Goal: Information Seeking & Learning: Find specific fact

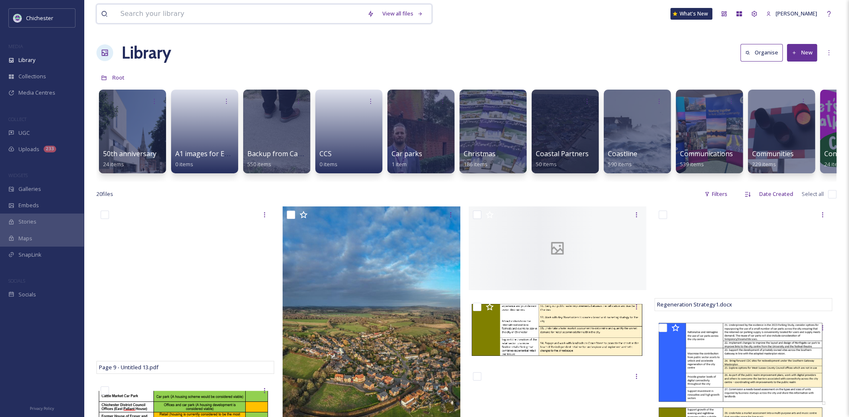
click at [166, 13] on input at bounding box center [239, 14] width 247 height 18
type input "h"
type input "chichester cross"
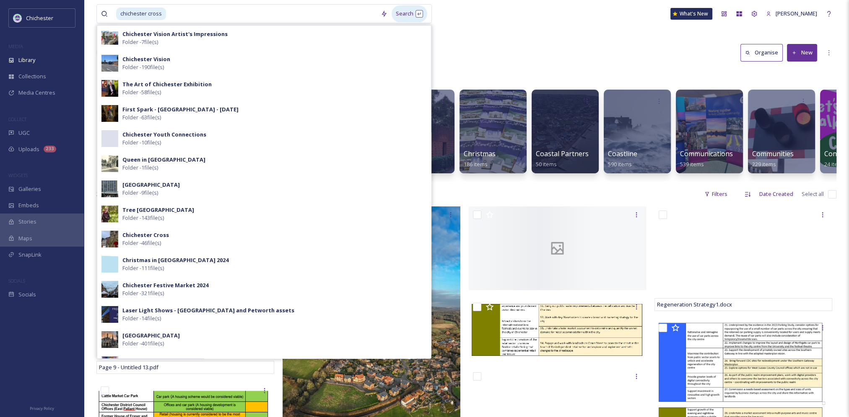
click at [406, 20] on div "Search" at bounding box center [409, 13] width 36 height 16
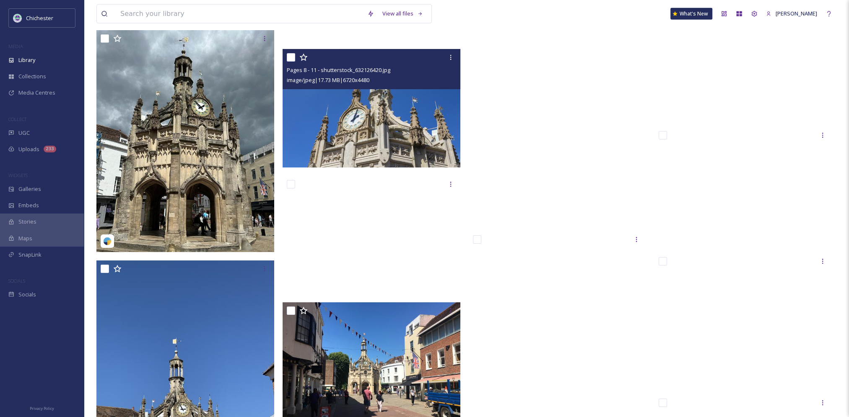
scroll to position [3630, 0]
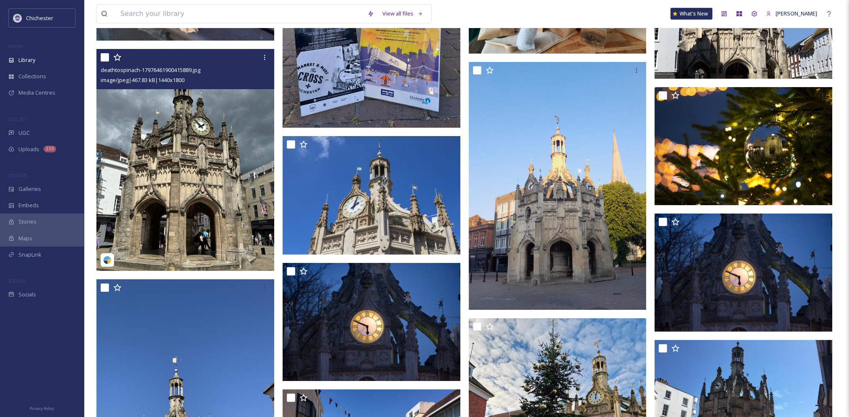
click at [209, 140] on img at bounding box center [185, 160] width 178 height 222
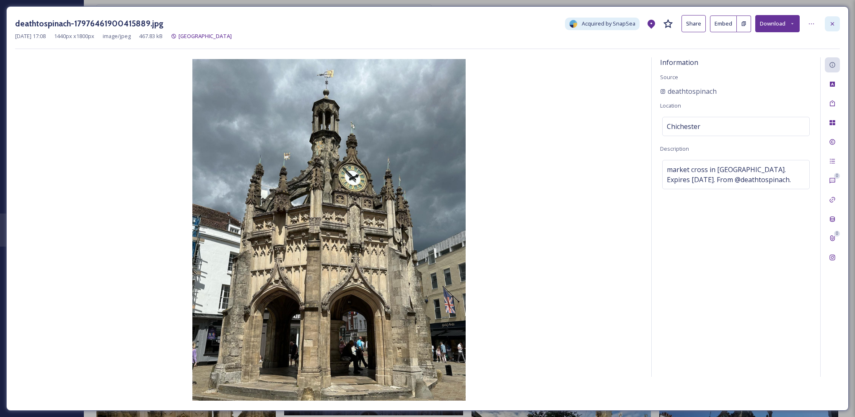
click at [830, 23] on icon at bounding box center [832, 24] width 7 height 7
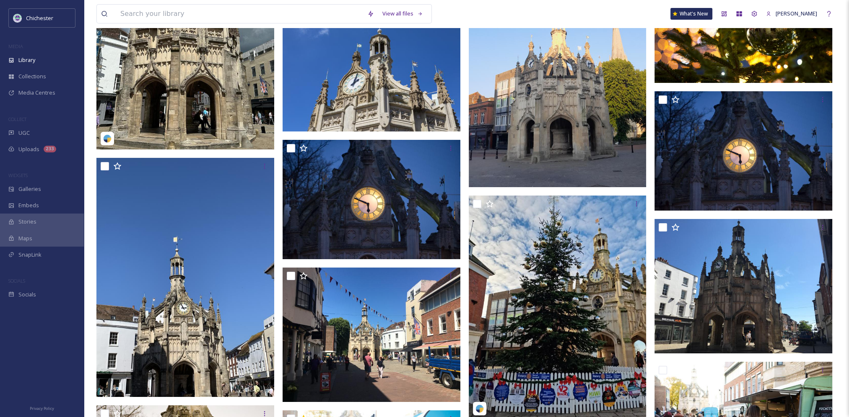
scroll to position [3798, 0]
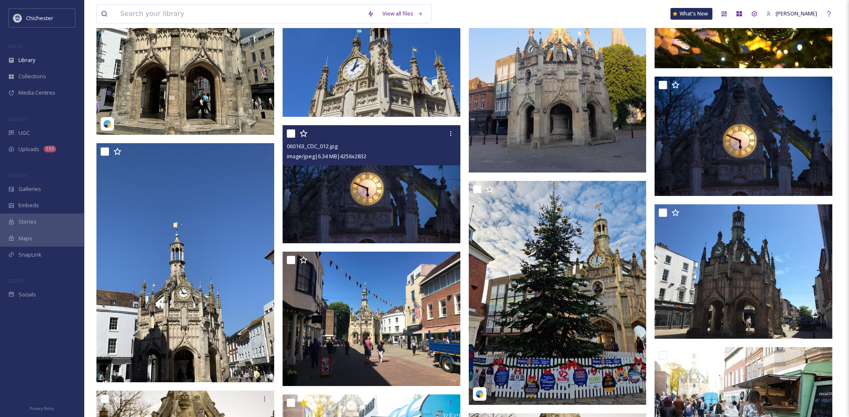
click at [396, 192] on img at bounding box center [371, 184] width 178 height 118
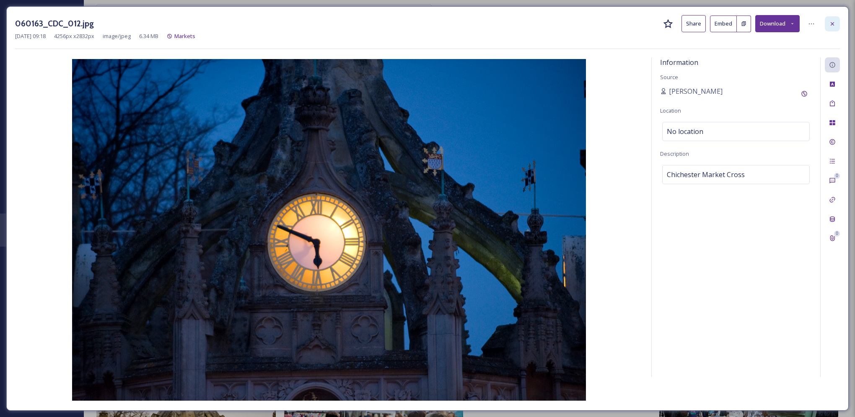
click at [834, 21] on icon at bounding box center [832, 24] width 7 height 7
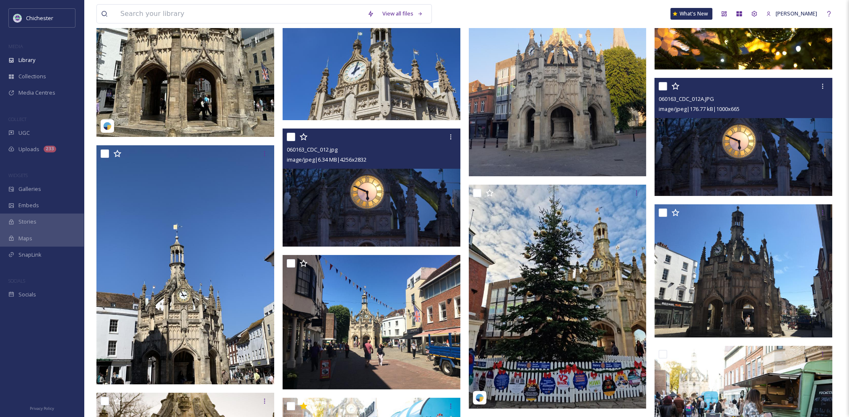
click at [735, 150] on img at bounding box center [743, 137] width 178 height 118
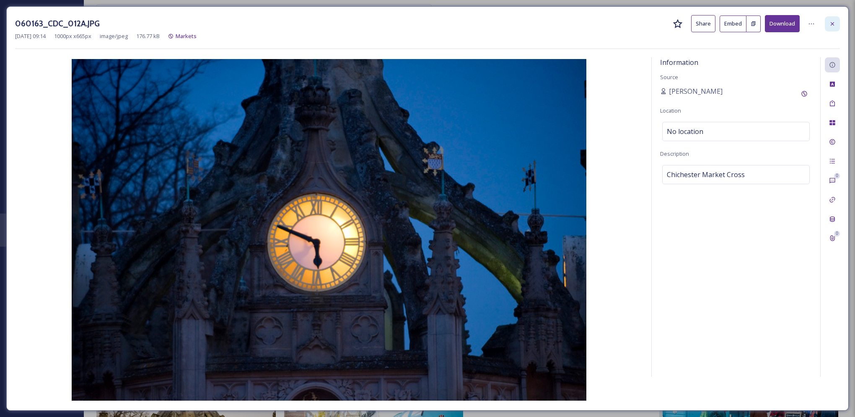
click at [835, 18] on div at bounding box center [832, 23] width 15 height 15
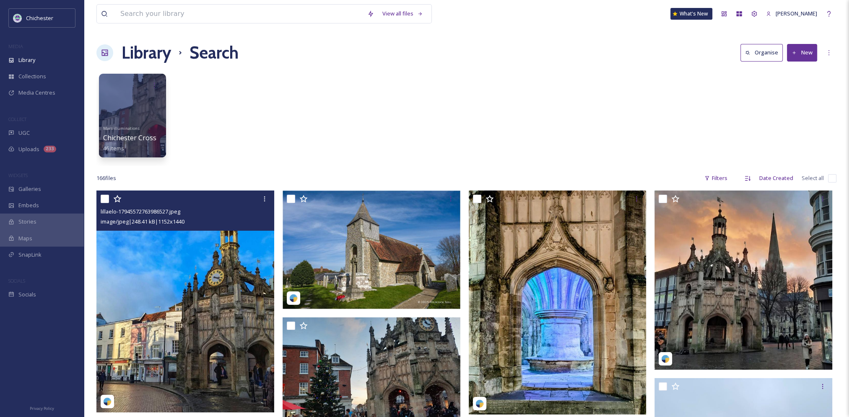
click at [211, 296] on img at bounding box center [185, 302] width 178 height 222
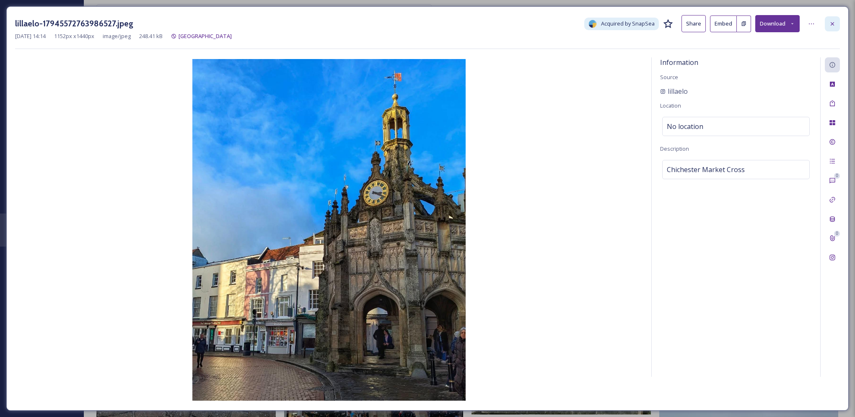
click at [831, 23] on icon at bounding box center [832, 24] width 7 height 7
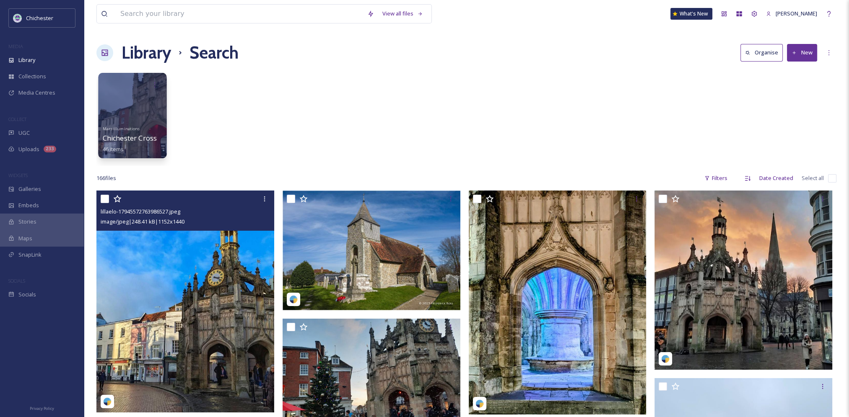
click at [136, 117] on div at bounding box center [132, 115] width 68 height 85
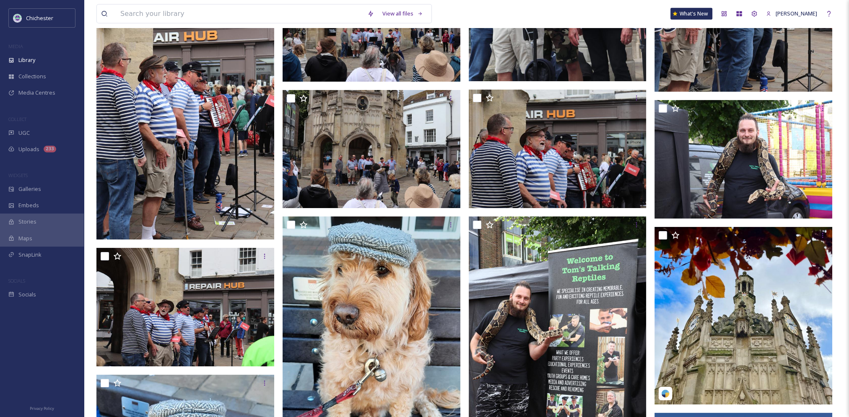
scroll to position [3185, 0]
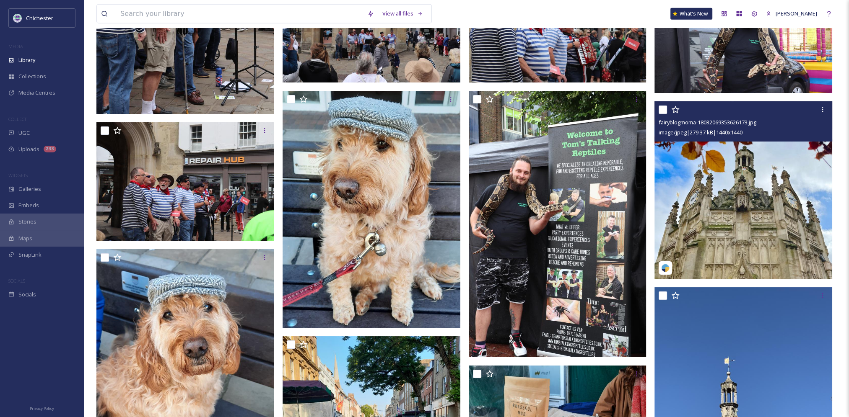
click at [782, 181] on img at bounding box center [743, 190] width 178 height 178
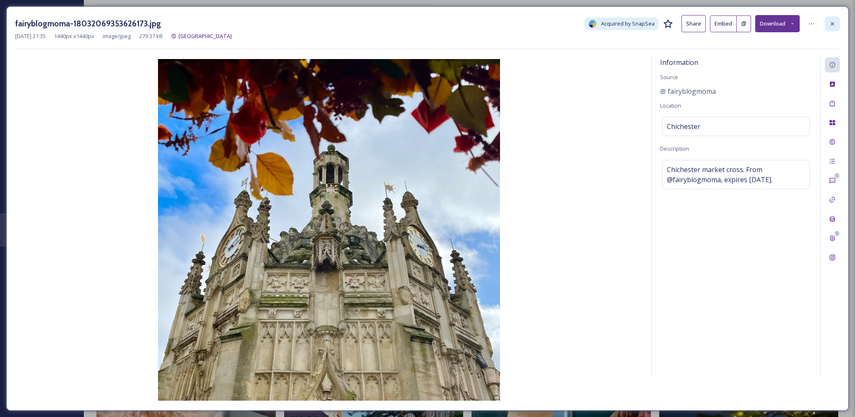
click at [833, 22] on icon at bounding box center [832, 23] width 3 height 3
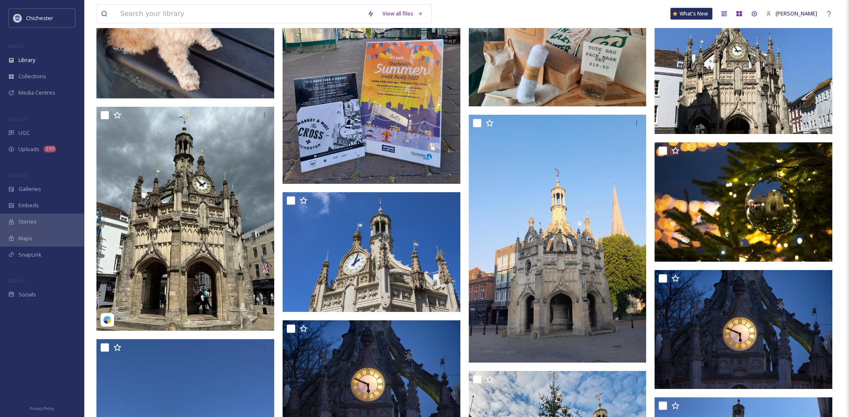
scroll to position [3646, 0]
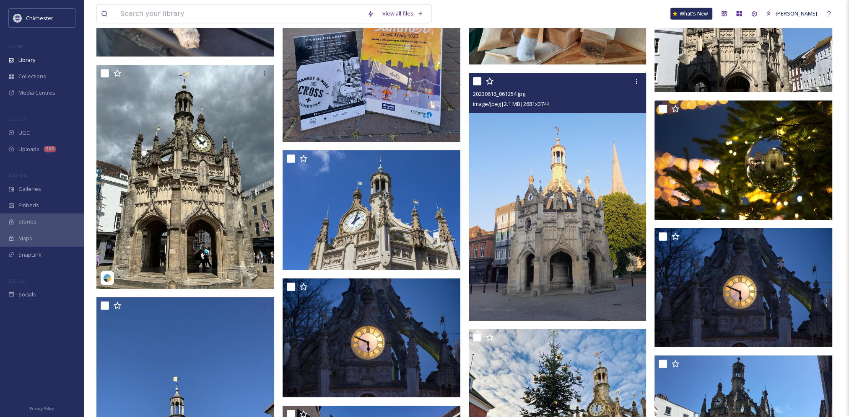
click at [588, 228] on img at bounding box center [558, 197] width 178 height 248
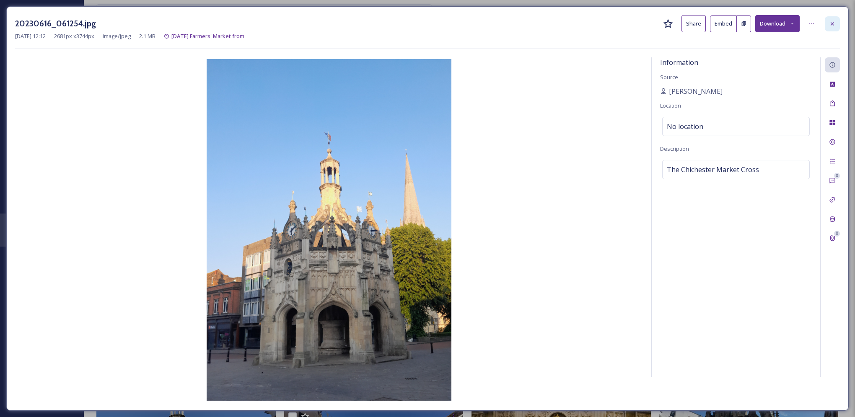
click at [831, 21] on icon at bounding box center [832, 24] width 7 height 7
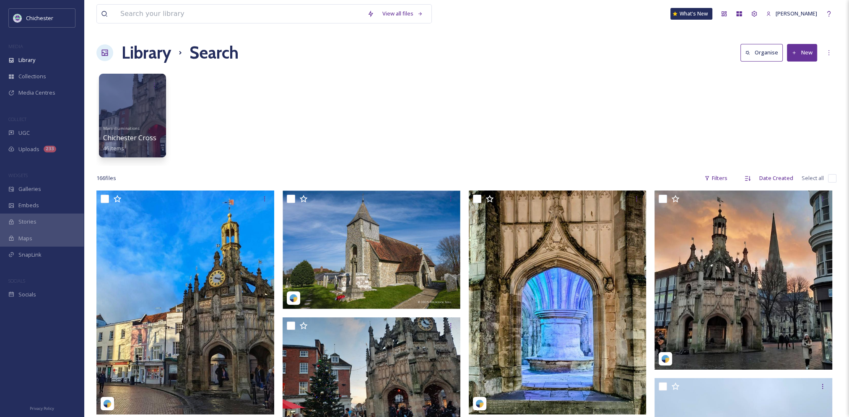
click at [136, 54] on h1 "Library" at bounding box center [146, 52] width 49 height 25
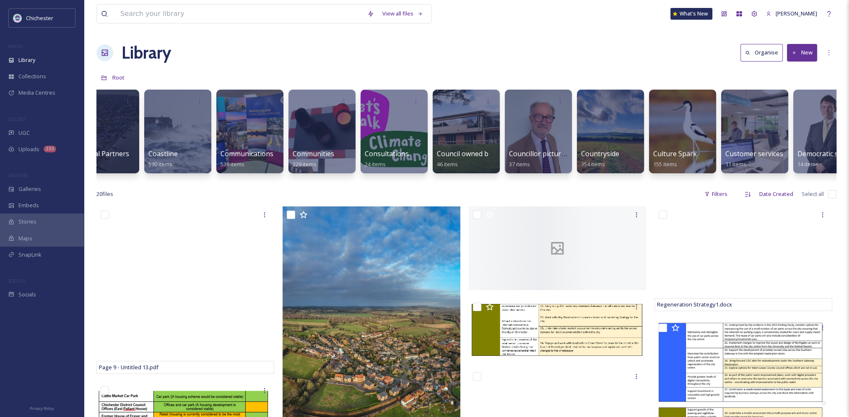
scroll to position [0, 461]
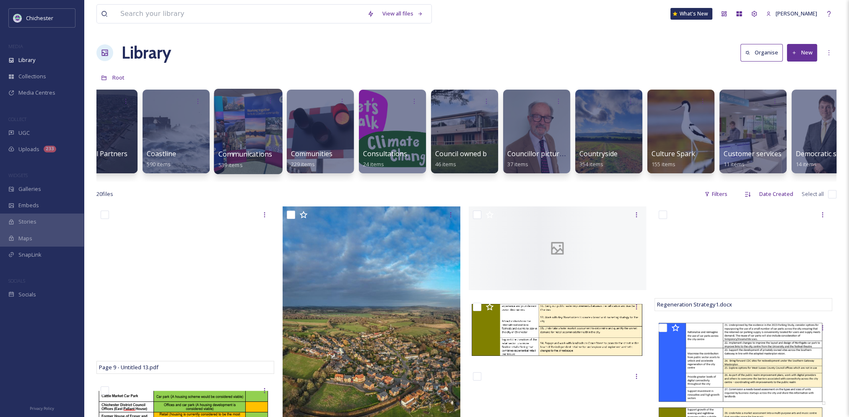
click at [244, 146] on div at bounding box center [248, 131] width 68 height 85
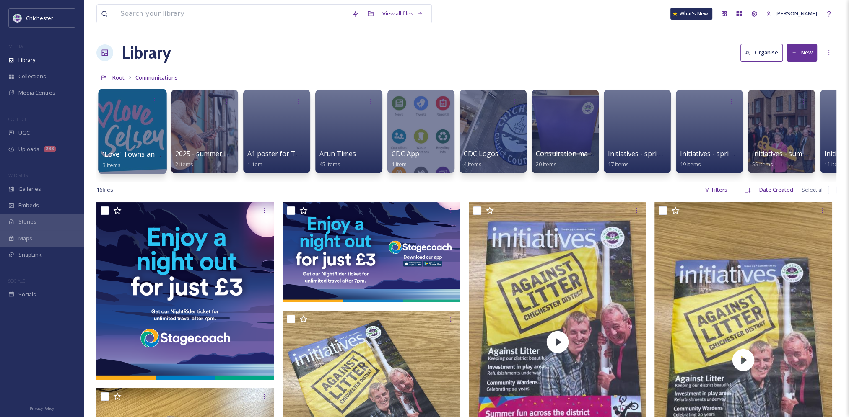
click at [141, 140] on div at bounding box center [132, 131] width 68 height 85
click at [117, 77] on span "Root" at bounding box center [118, 78] width 12 height 8
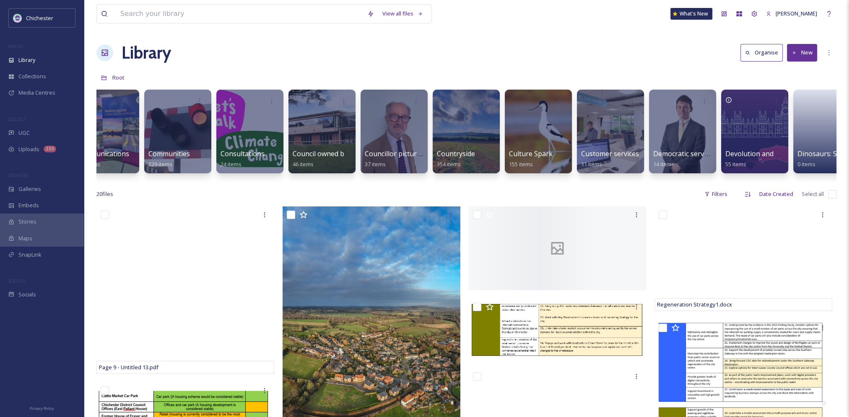
scroll to position [0, 626]
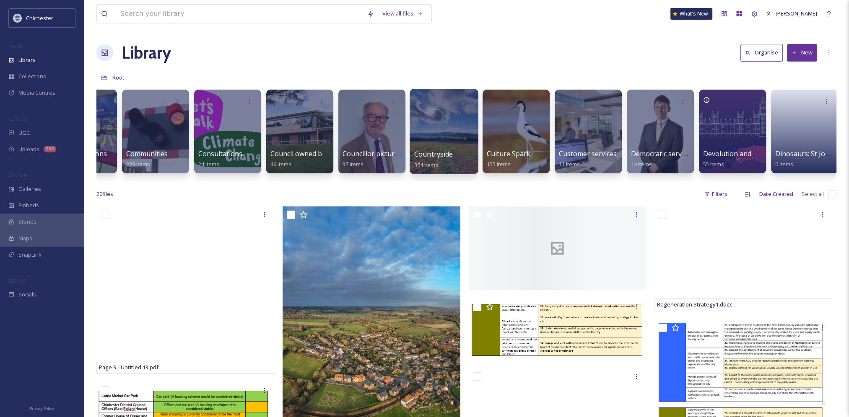
click at [448, 137] on div at bounding box center [443, 131] width 68 height 85
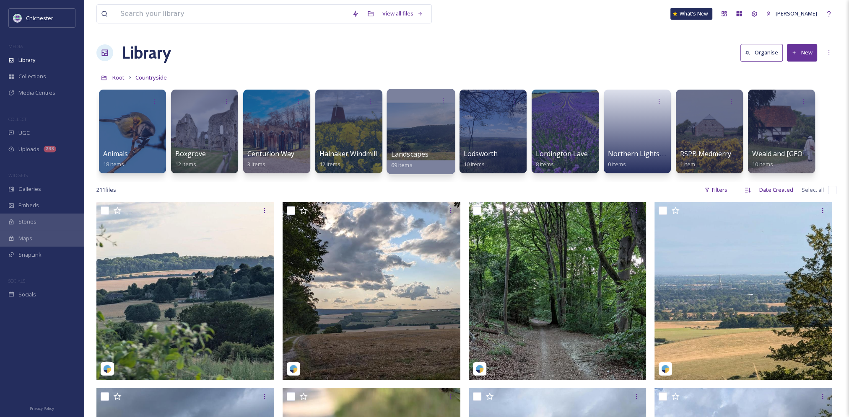
click at [422, 134] on div at bounding box center [420, 131] width 68 height 85
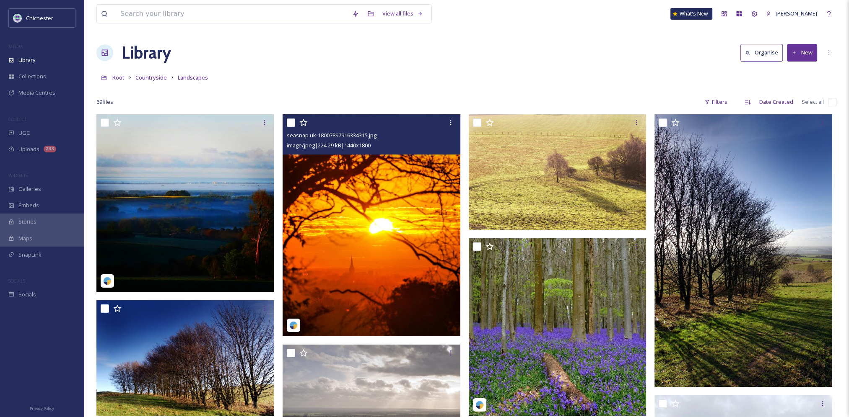
click at [394, 226] on img at bounding box center [371, 225] width 178 height 222
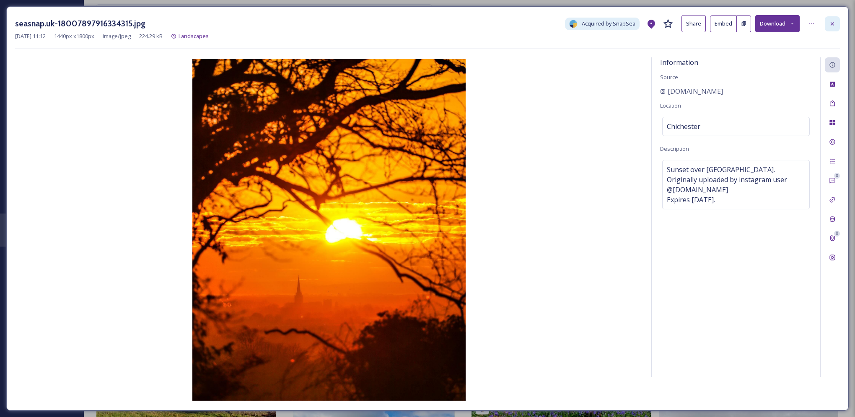
click at [832, 24] on icon at bounding box center [832, 24] width 7 height 7
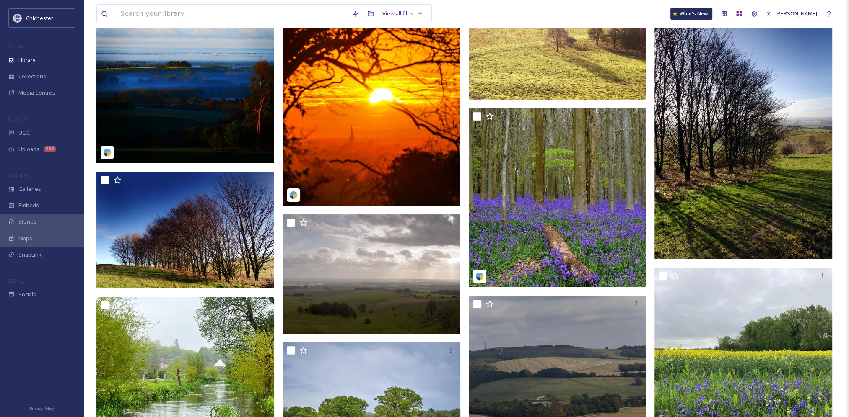
scroll to position [168, 0]
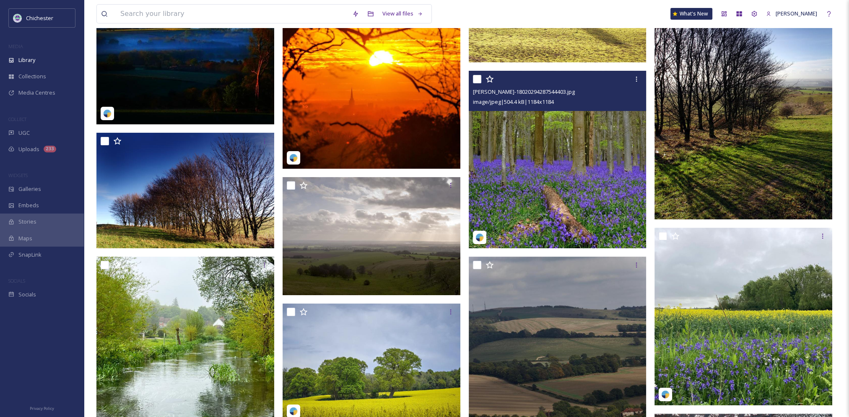
click at [504, 173] on img at bounding box center [558, 160] width 178 height 178
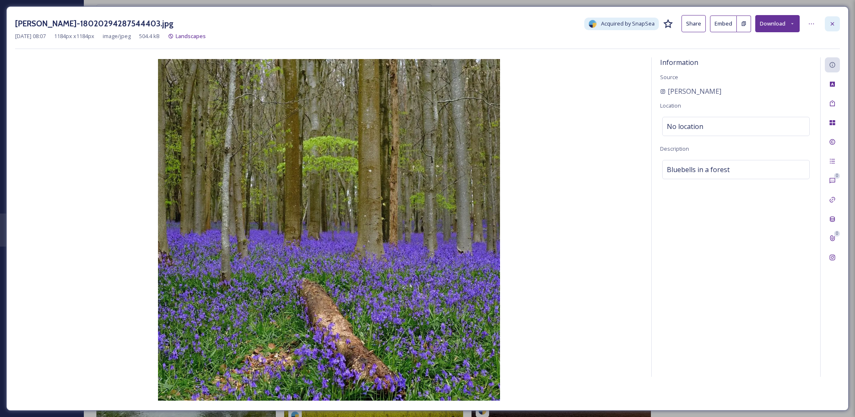
click at [832, 18] on div at bounding box center [832, 23] width 15 height 15
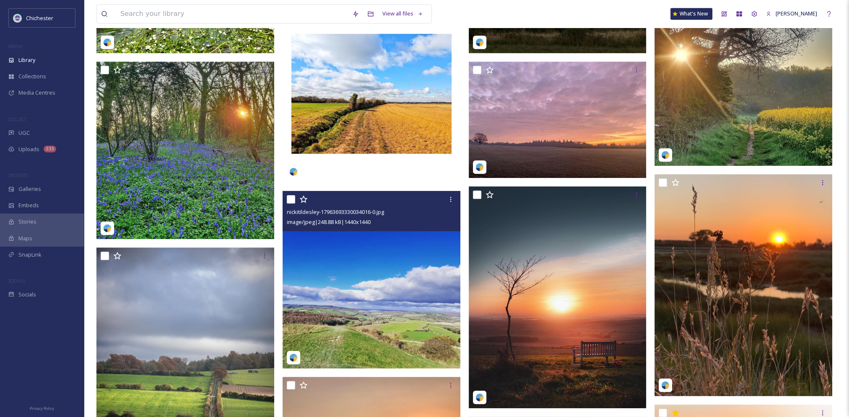
scroll to position [712, 0]
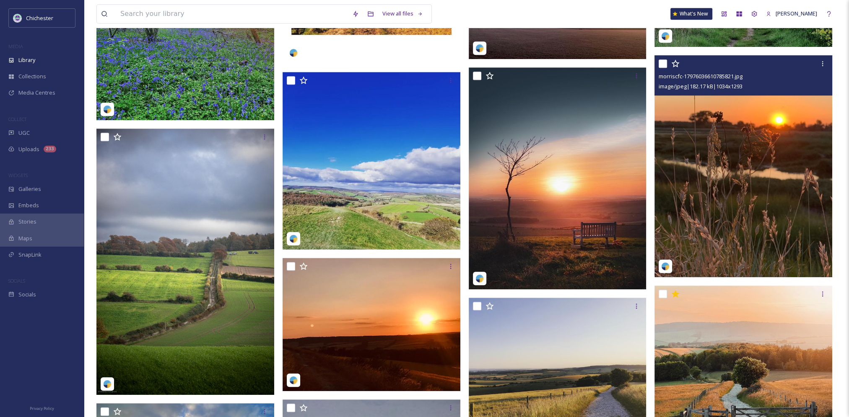
click at [809, 181] on img at bounding box center [743, 166] width 178 height 222
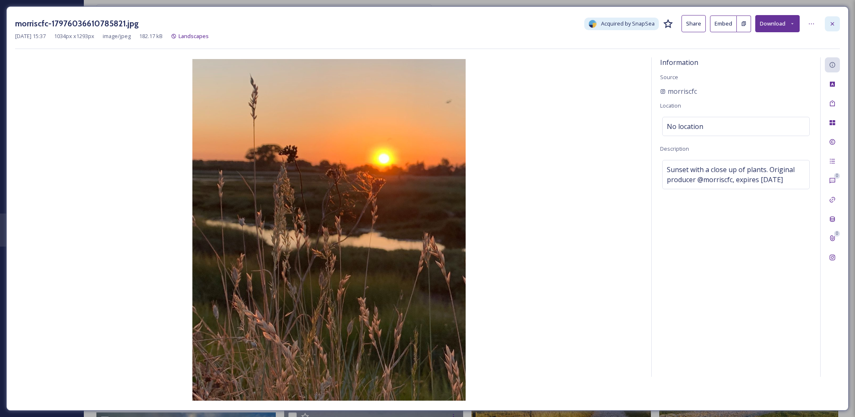
click at [833, 24] on icon at bounding box center [832, 23] width 3 height 3
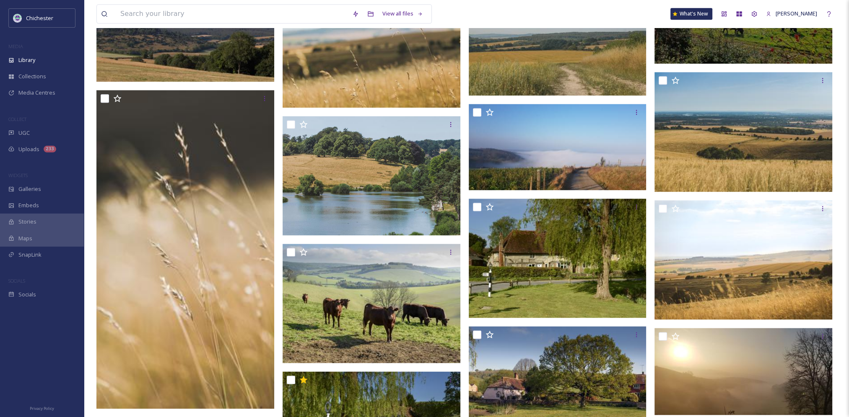
scroll to position [1592, 0]
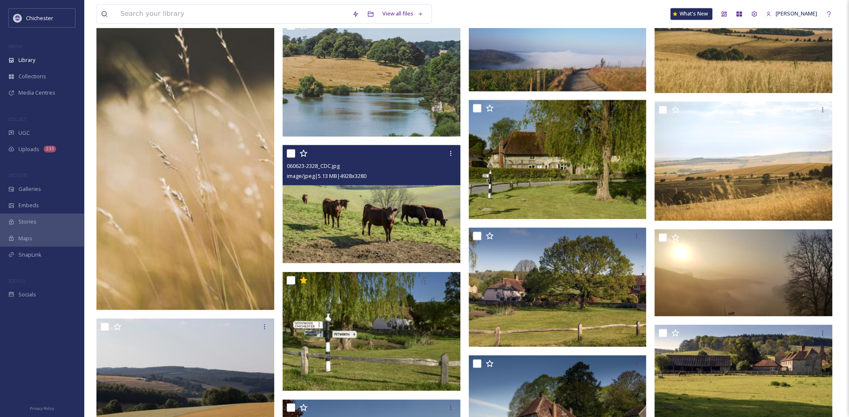
click at [354, 211] on img at bounding box center [371, 204] width 178 height 118
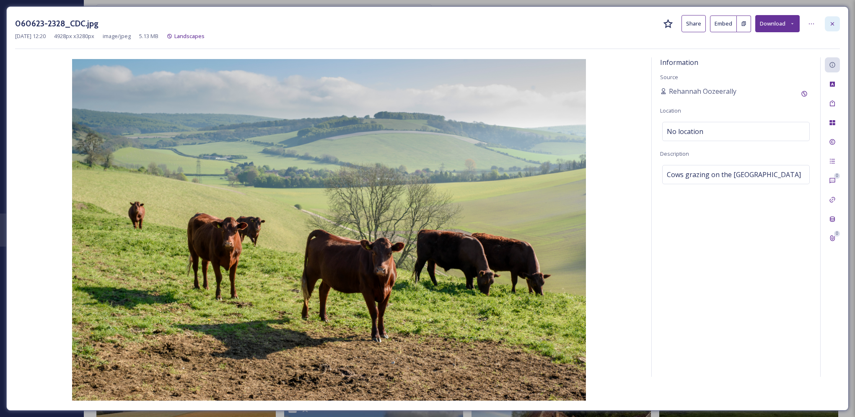
click at [834, 17] on div at bounding box center [832, 23] width 15 height 15
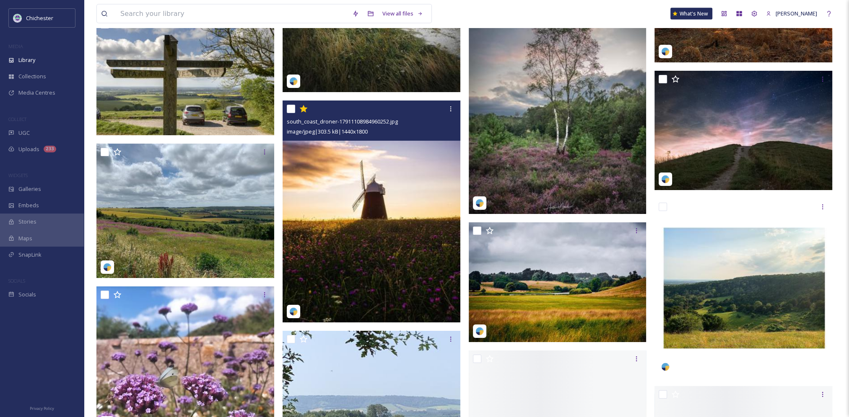
scroll to position [2389, 0]
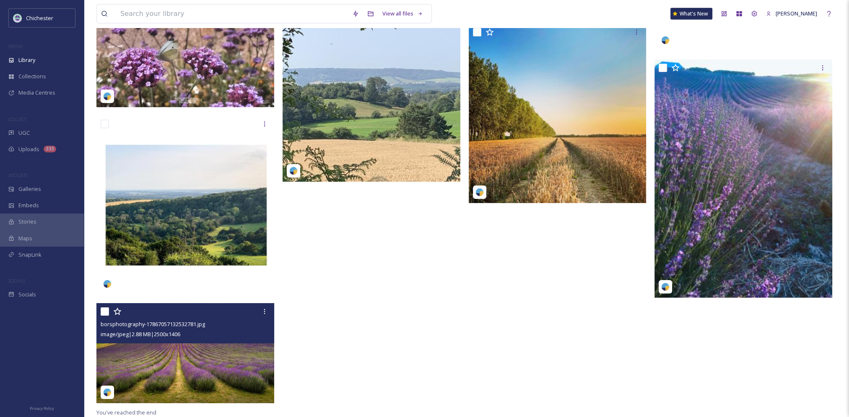
click at [160, 366] on img at bounding box center [185, 353] width 178 height 100
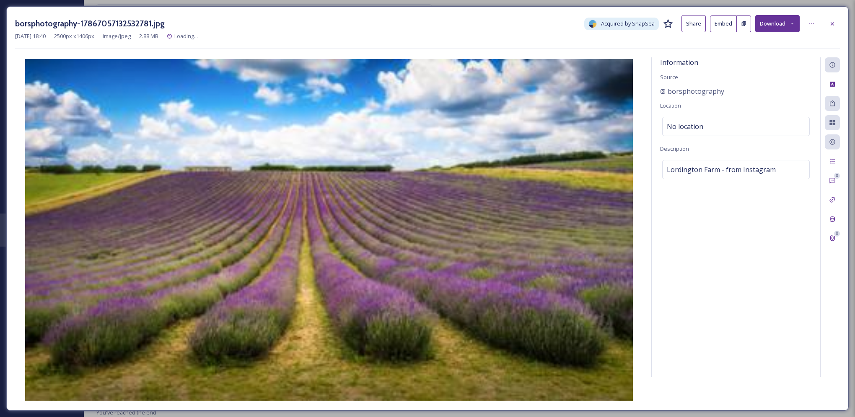
scroll to position [2598, 0]
click at [833, 22] on icon at bounding box center [832, 24] width 7 height 7
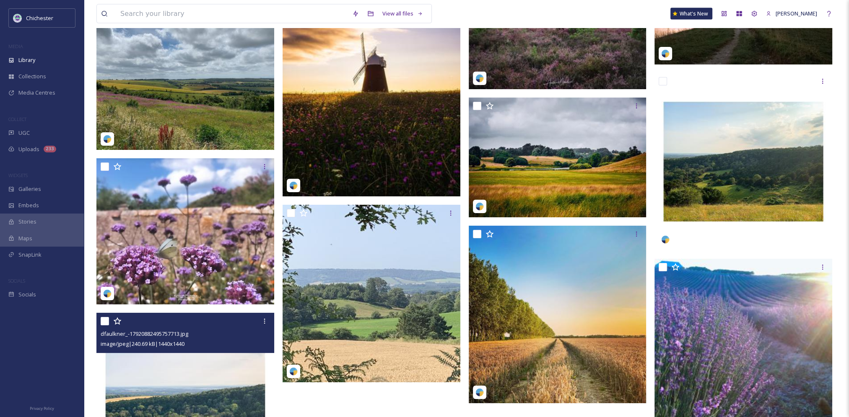
scroll to position [2575, 0]
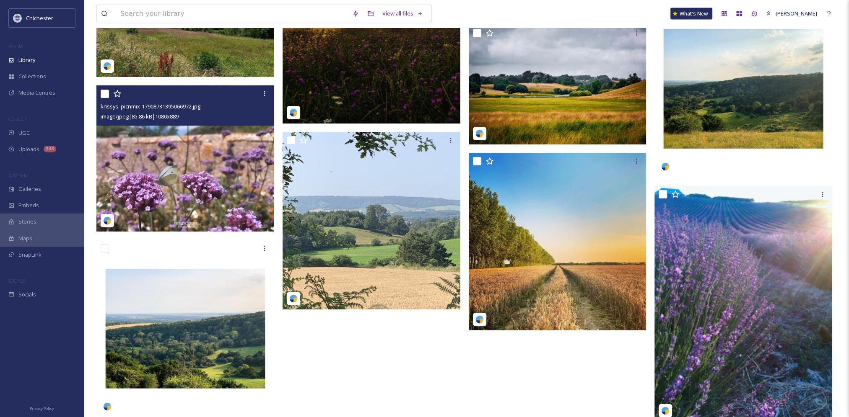
click at [192, 202] on img at bounding box center [185, 158] width 178 height 146
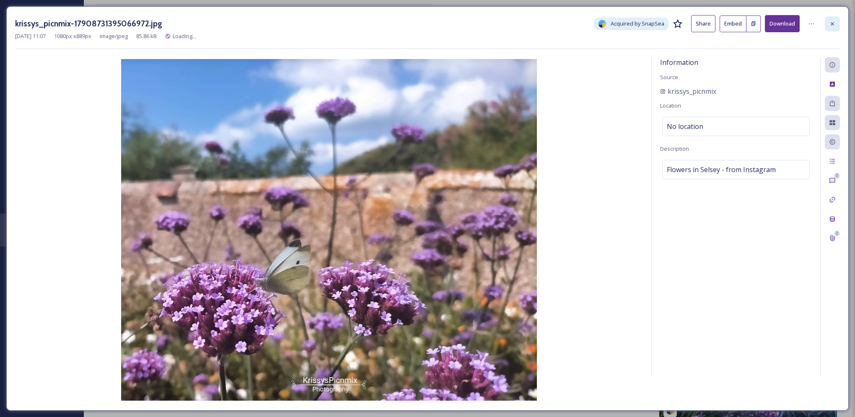
click at [834, 21] on icon at bounding box center [832, 24] width 7 height 7
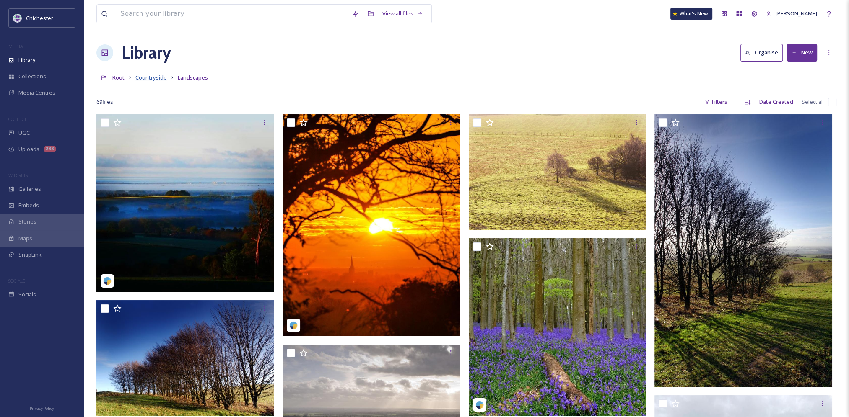
click at [142, 77] on span "Countryside" at bounding box center [150, 78] width 31 height 8
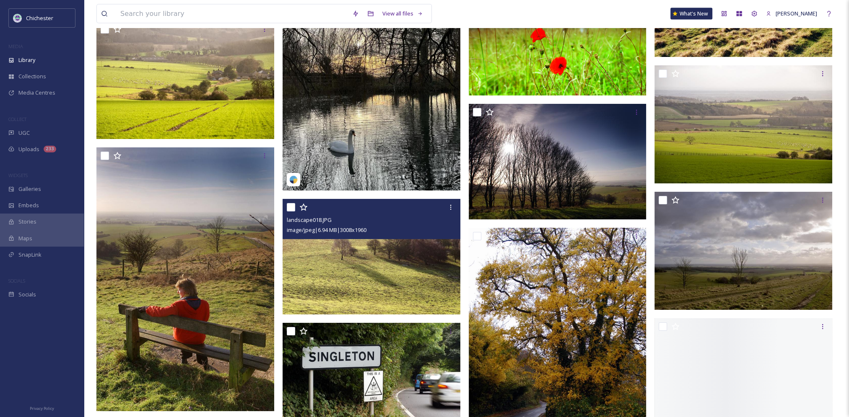
scroll to position [2514, 0]
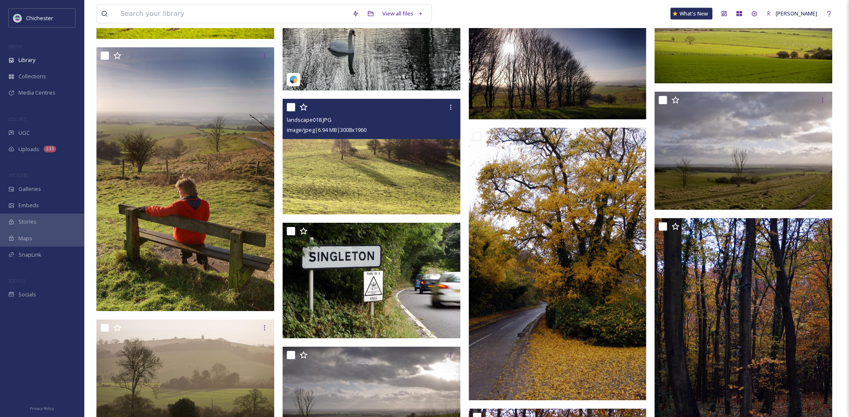
click at [391, 173] on img at bounding box center [371, 157] width 178 height 116
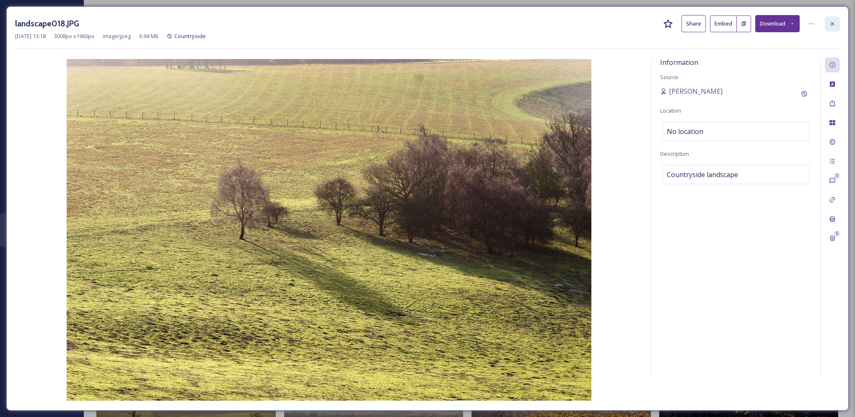
click at [839, 27] on div at bounding box center [832, 23] width 15 height 15
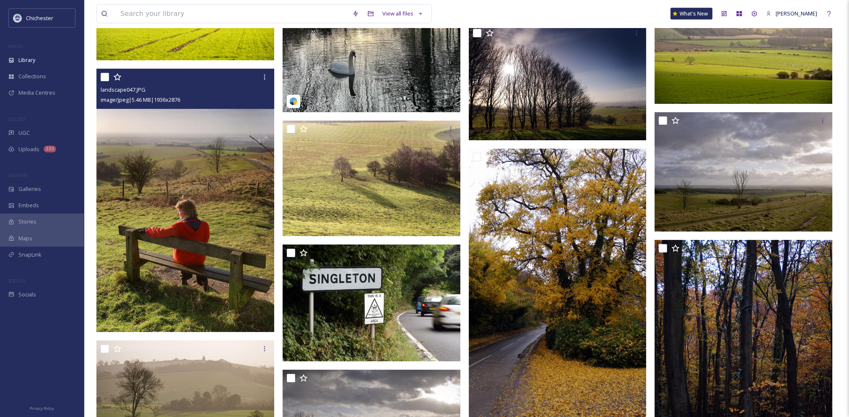
click at [220, 243] on img at bounding box center [185, 200] width 178 height 264
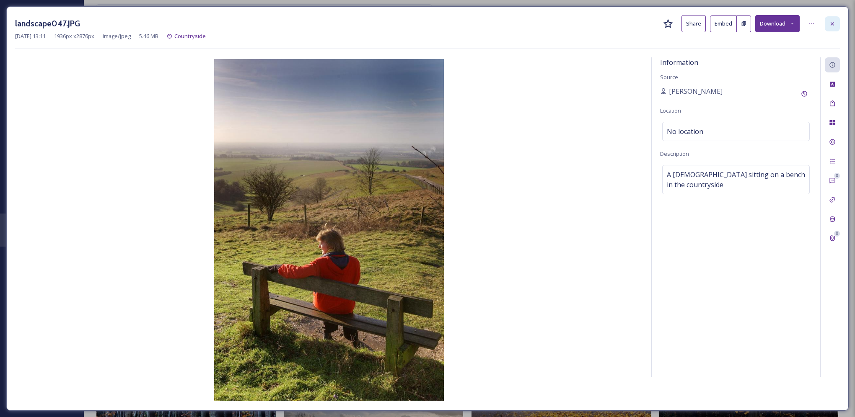
click at [834, 24] on icon at bounding box center [832, 24] width 7 height 7
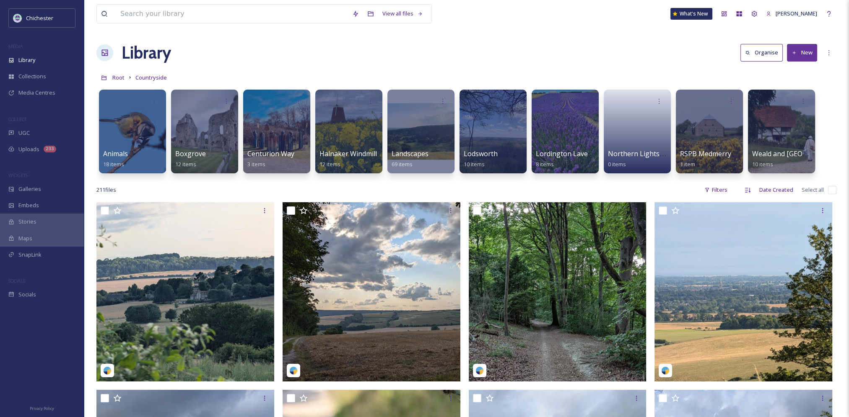
drag, startPoint x: 417, startPoint y: 203, endPoint x: 428, endPoint y: 37, distance: 165.9
click at [124, 79] on span "Root" at bounding box center [118, 78] width 12 height 8
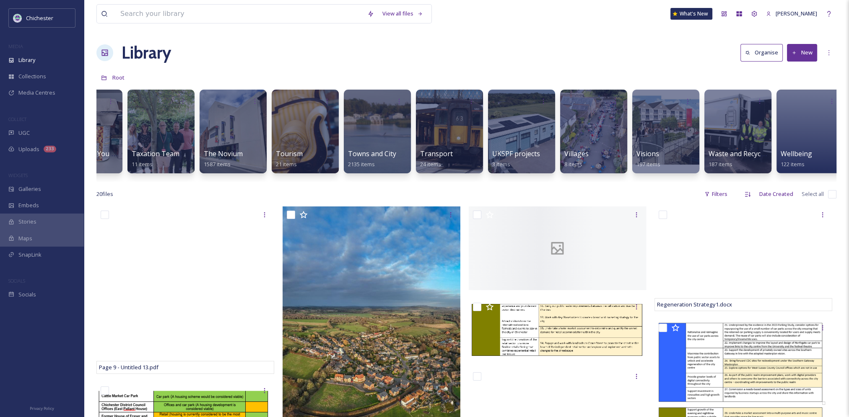
scroll to position [0, 3441]
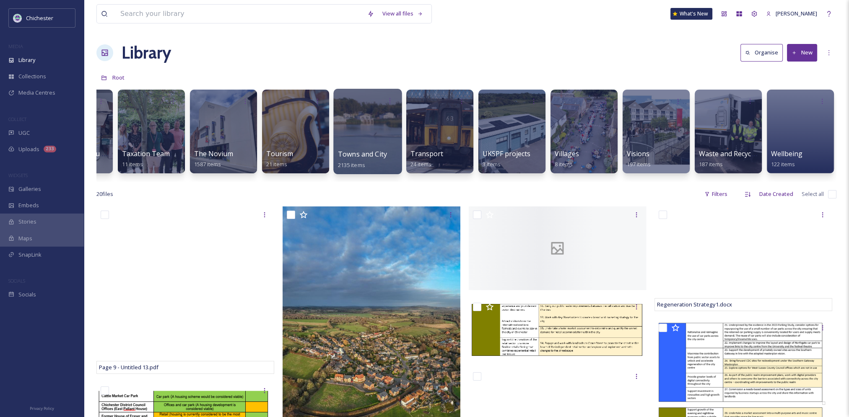
click at [366, 130] on div at bounding box center [367, 131] width 68 height 85
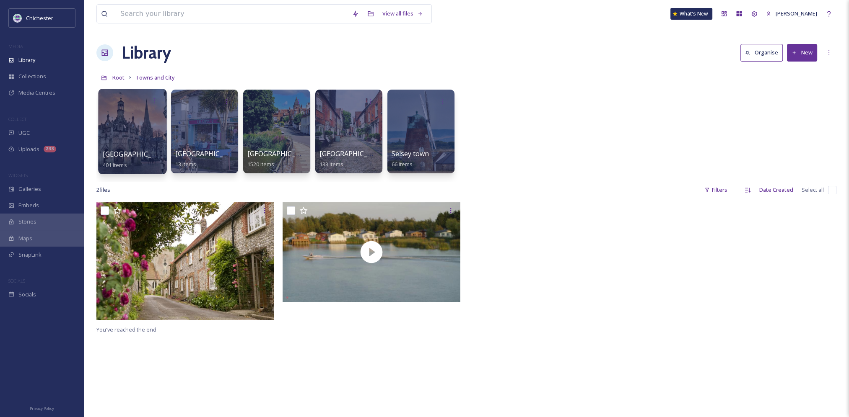
click at [137, 141] on div at bounding box center [132, 131] width 68 height 85
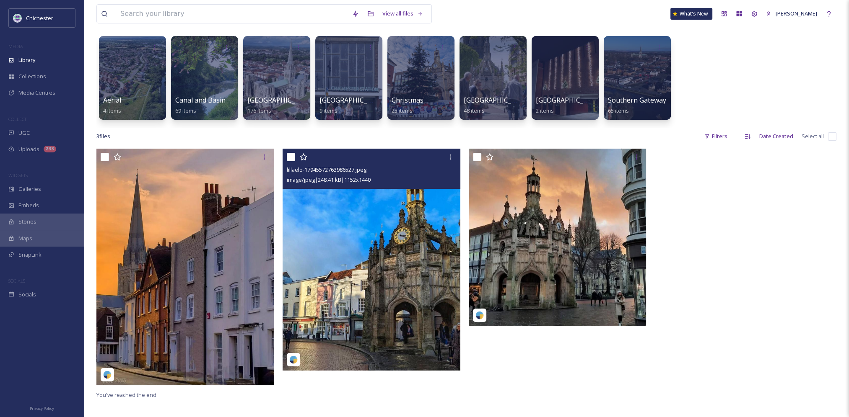
scroll to position [42, 0]
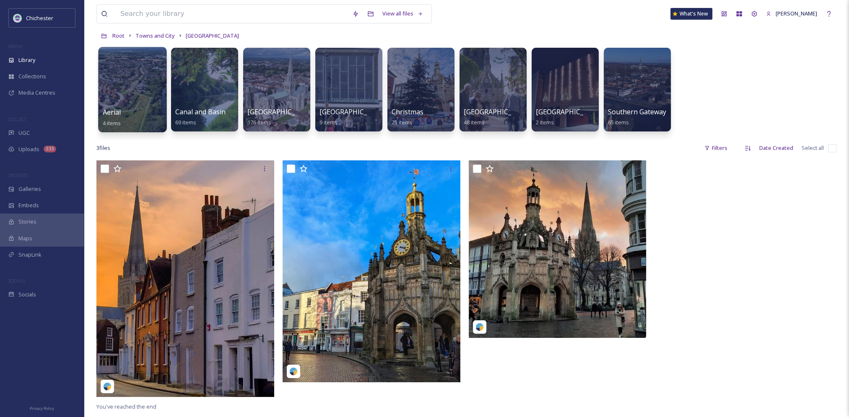
click at [139, 97] on div at bounding box center [132, 89] width 68 height 85
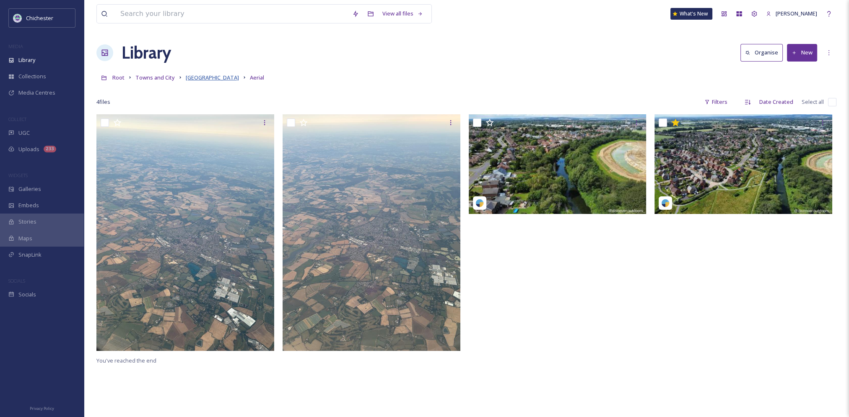
click at [207, 78] on span "[GEOGRAPHIC_DATA]" at bounding box center [212, 78] width 53 height 8
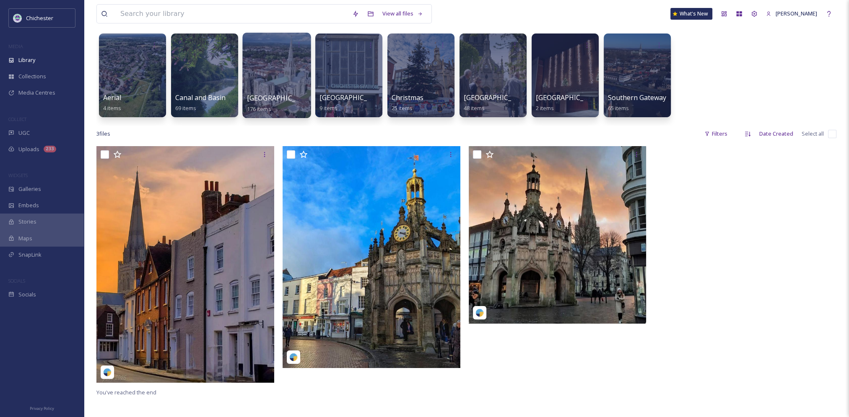
scroll to position [42, 0]
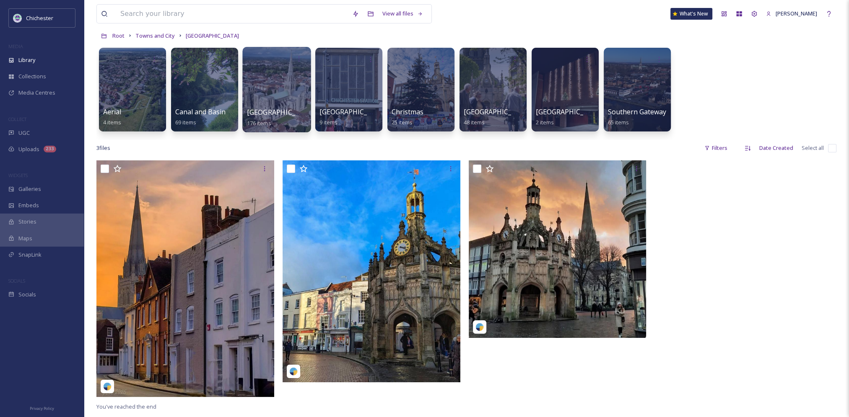
click at [282, 101] on div at bounding box center [276, 89] width 68 height 85
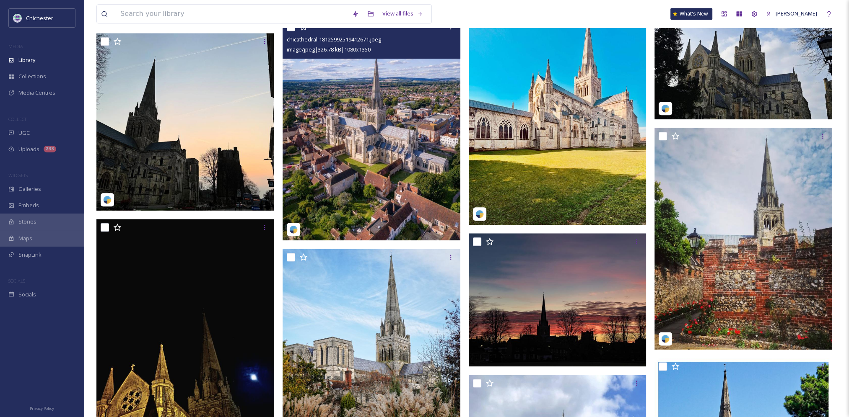
scroll to position [1341, 0]
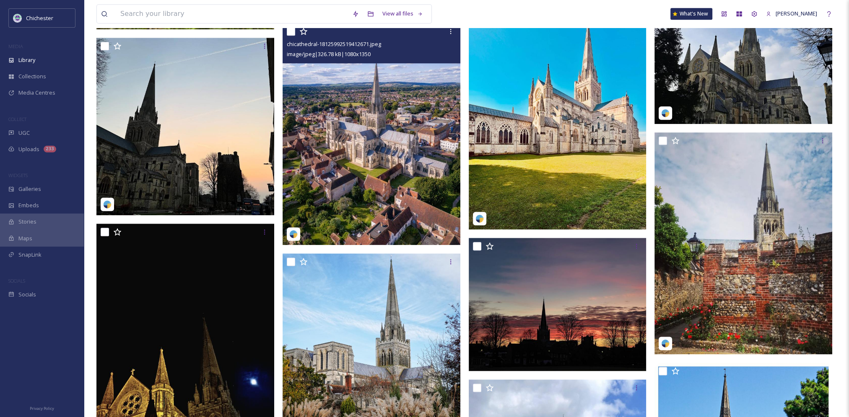
click at [378, 164] on img at bounding box center [371, 134] width 178 height 222
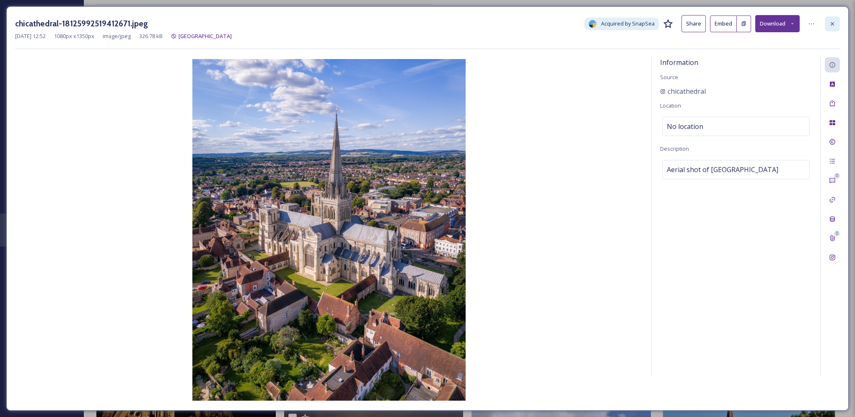
click at [834, 21] on icon at bounding box center [832, 24] width 7 height 7
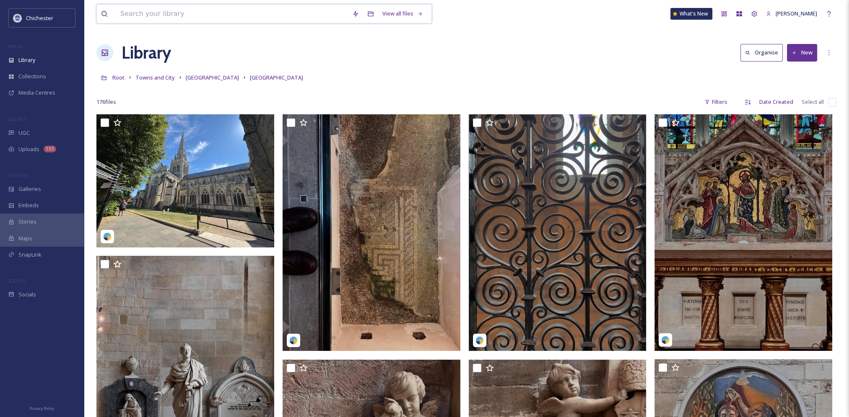
click at [237, 9] on input at bounding box center [232, 14] width 232 height 18
type input "against litter"
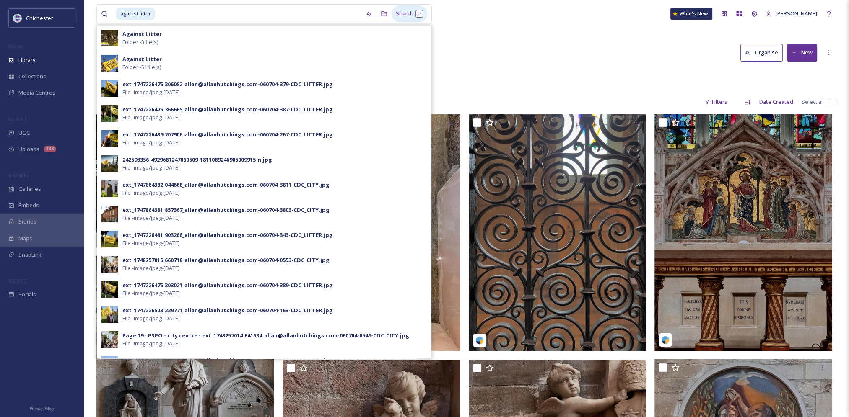
drag, startPoint x: 422, startPoint y: 22, endPoint x: 416, endPoint y: 15, distance: 9.5
click at [422, 23] on div "against litter Search Against Litter Folder - 3 file(s) Against Litter Folder -…" at bounding box center [263, 13] width 335 height 19
click at [415, 13] on div "Search Press Enter to search" at bounding box center [409, 13] width 36 height 16
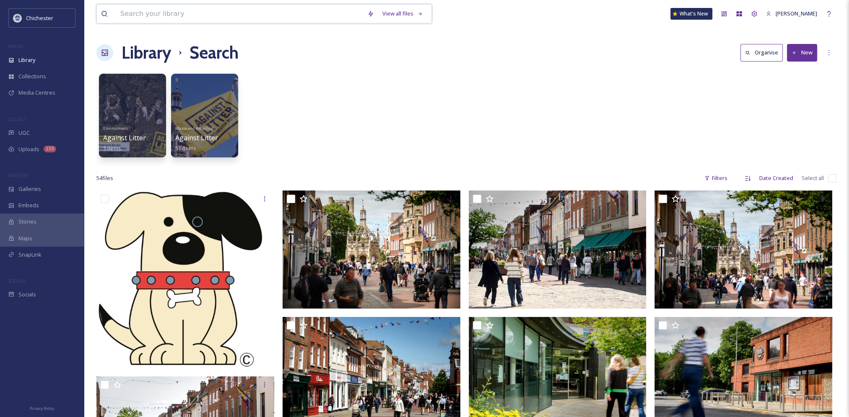
click at [224, 17] on input at bounding box center [239, 14] width 247 height 18
type input "against litter reel"
click at [417, 13] on div "Search Press Enter to search" at bounding box center [409, 13] width 36 height 16
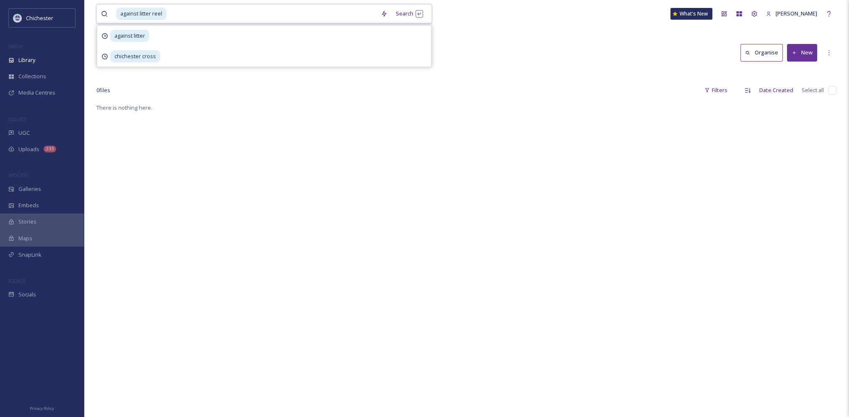
click at [221, 12] on input at bounding box center [271, 14] width 209 height 18
type input "against litter"
click at [415, 13] on div "Search Press Enter to search" at bounding box center [409, 13] width 36 height 16
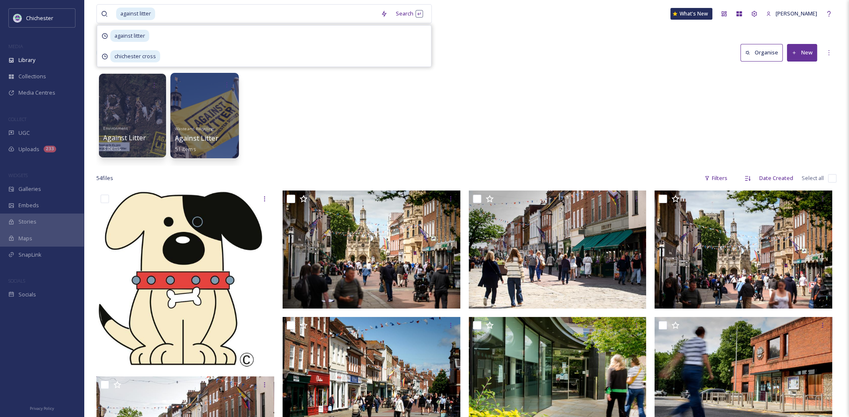
click at [211, 121] on div at bounding box center [204, 115] width 68 height 85
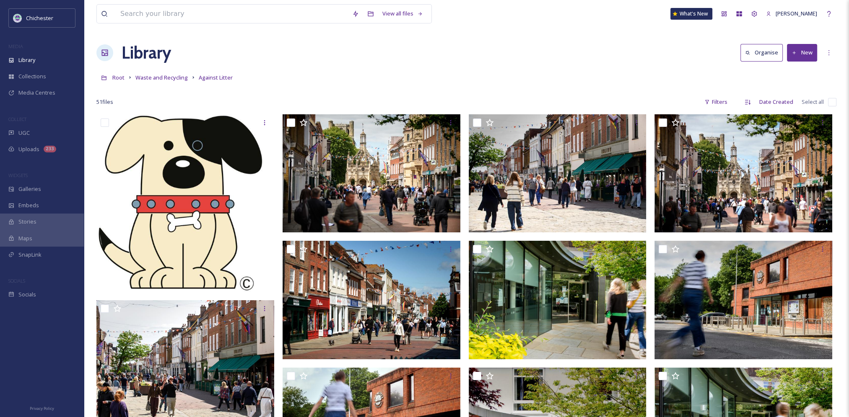
drag, startPoint x: 424, startPoint y: 129, endPoint x: 448, endPoint y: -44, distance: 174.3
click at [119, 78] on span "Root" at bounding box center [118, 78] width 12 height 8
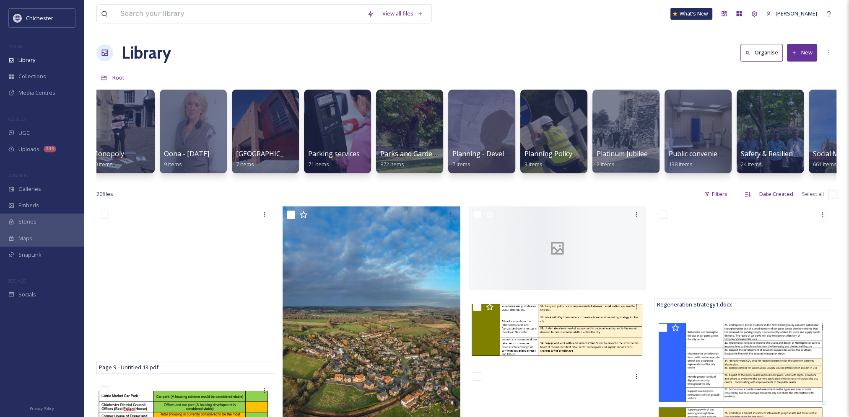
scroll to position [0, 2509]
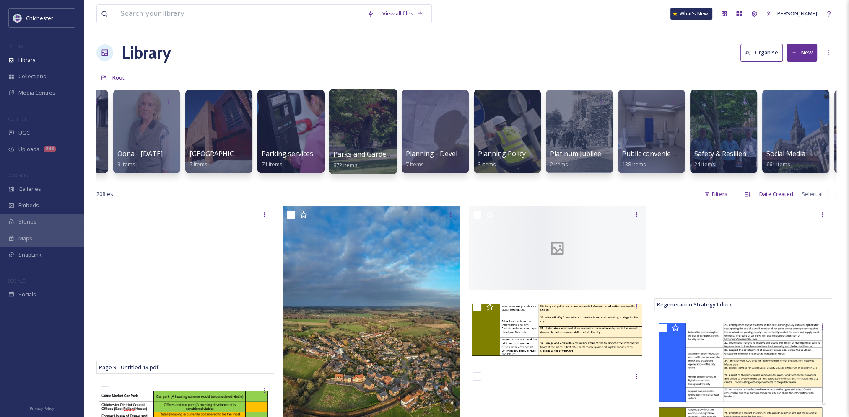
click at [350, 126] on div at bounding box center [363, 131] width 68 height 85
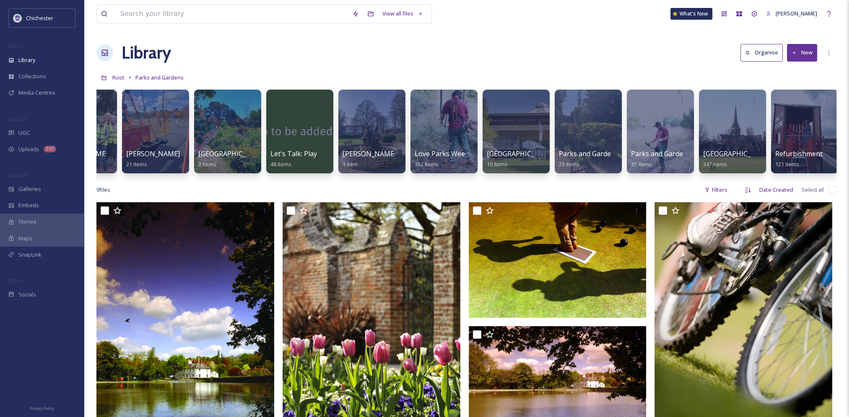
scroll to position [0, 125]
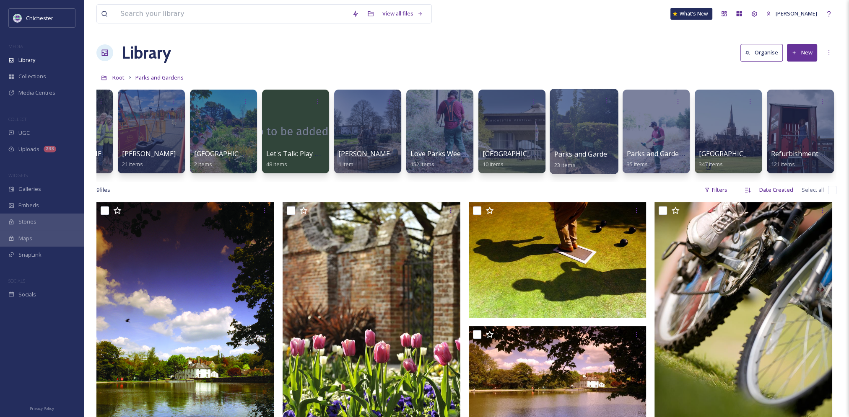
click at [570, 154] on span "Parks and Gardens Reel" at bounding box center [592, 154] width 76 height 9
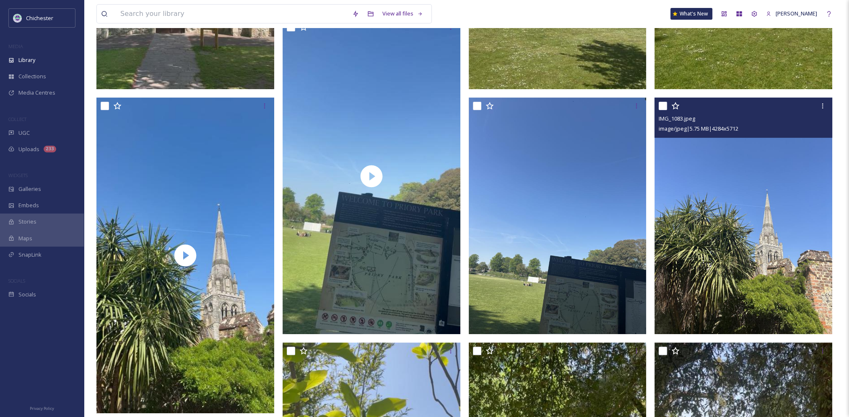
scroll to position [377, 0]
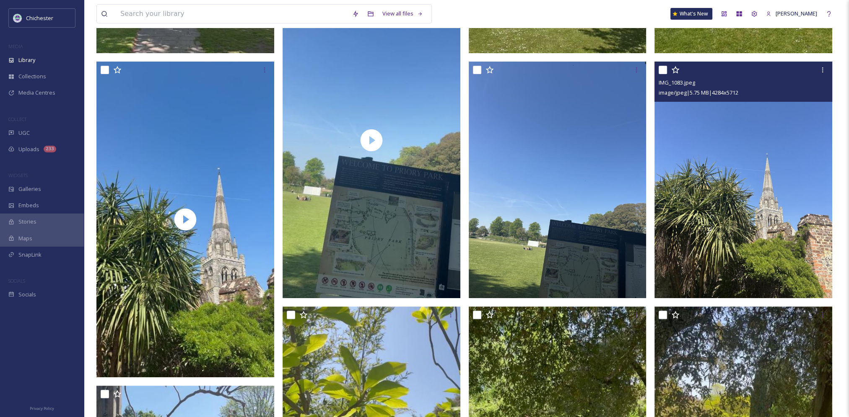
click at [716, 216] on img at bounding box center [743, 180] width 178 height 237
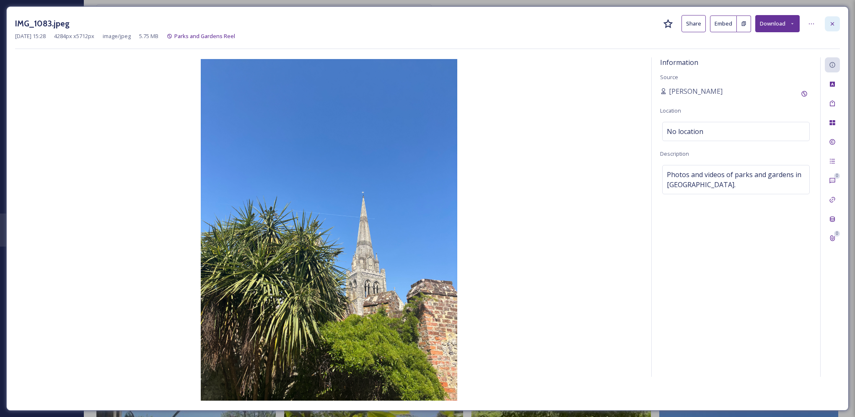
click at [834, 26] on icon at bounding box center [832, 24] width 7 height 7
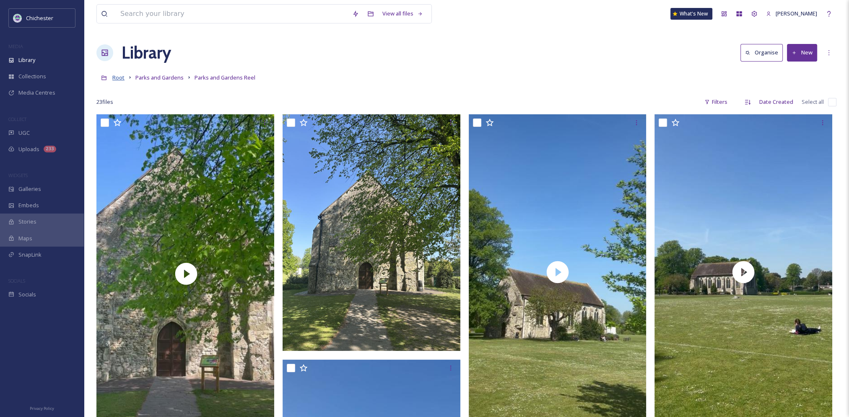
click at [116, 78] on span "Root" at bounding box center [118, 78] width 12 height 8
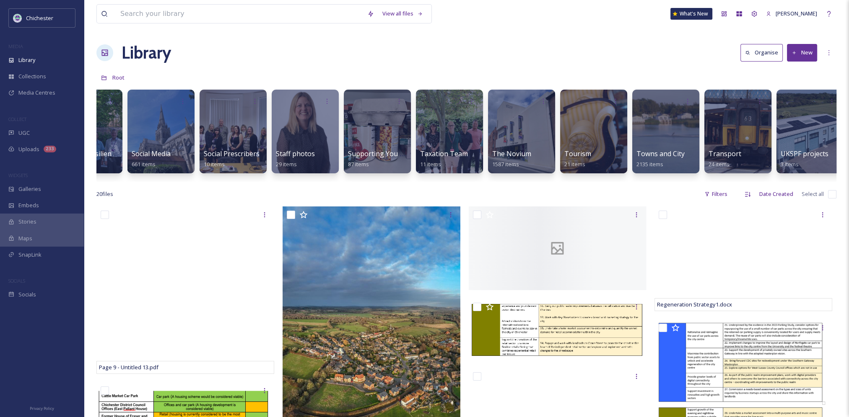
scroll to position [0, 3286]
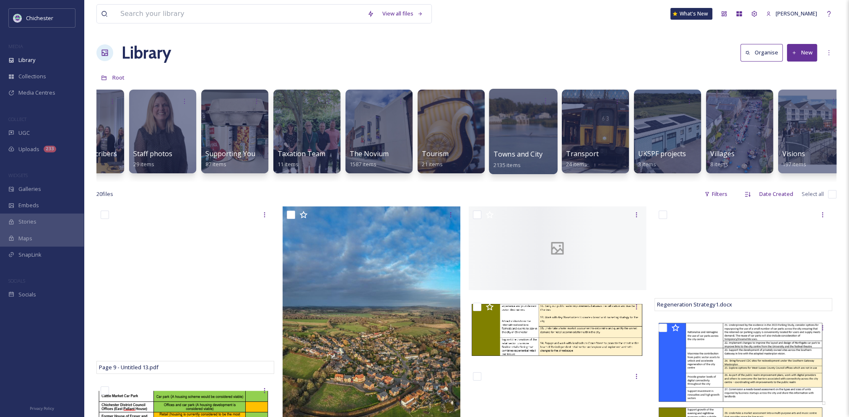
click at [513, 129] on div at bounding box center [523, 131] width 68 height 85
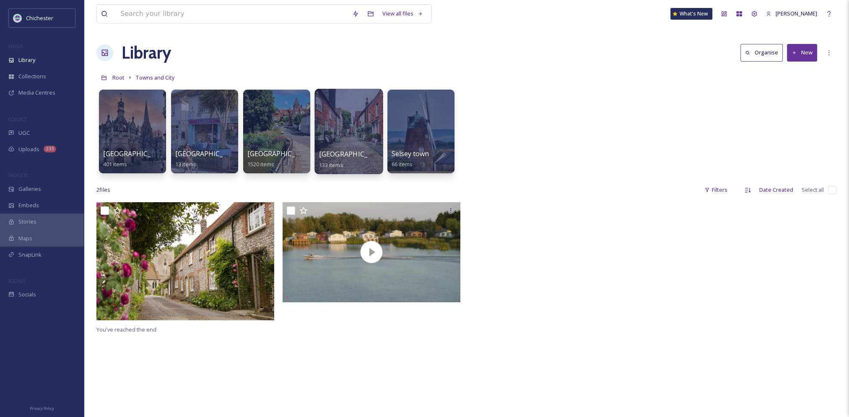
click at [350, 135] on div at bounding box center [348, 131] width 68 height 85
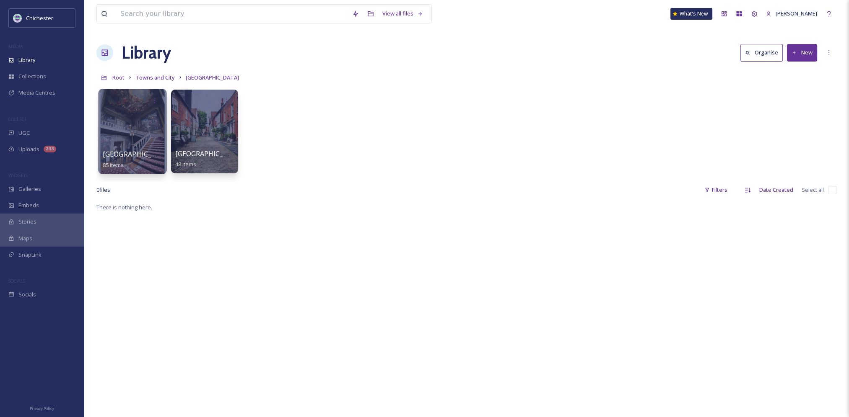
click at [138, 121] on div at bounding box center [132, 131] width 68 height 85
